Goal: Communication & Community: Answer question/provide support

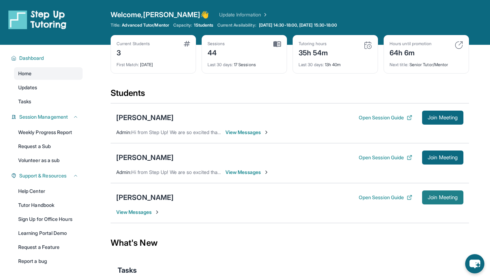
click at [431, 199] on span "Join Meeting" at bounding box center [442, 197] width 30 height 4
click at [140, 196] on div "[PERSON_NAME]" at bounding box center [144, 197] width 57 height 10
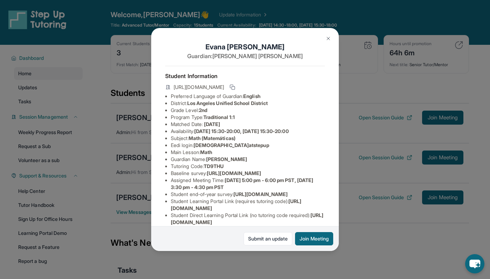
click at [208, 145] on span "evanah.atstepup" at bounding box center [231, 145] width 76 height 6
click at [202, 145] on span "evanah.atstepup" at bounding box center [231, 145] width 76 height 6
drag, startPoint x: 197, startPoint y: 145, endPoint x: 246, endPoint y: 145, distance: 49.0
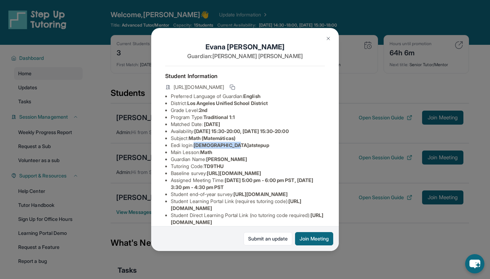
click at [246, 145] on li "Eedi login : evanah.atstepup" at bounding box center [248, 145] width 154 height 7
copy span "evanah.atstepup"
